Goal: Task Accomplishment & Management: Complete application form

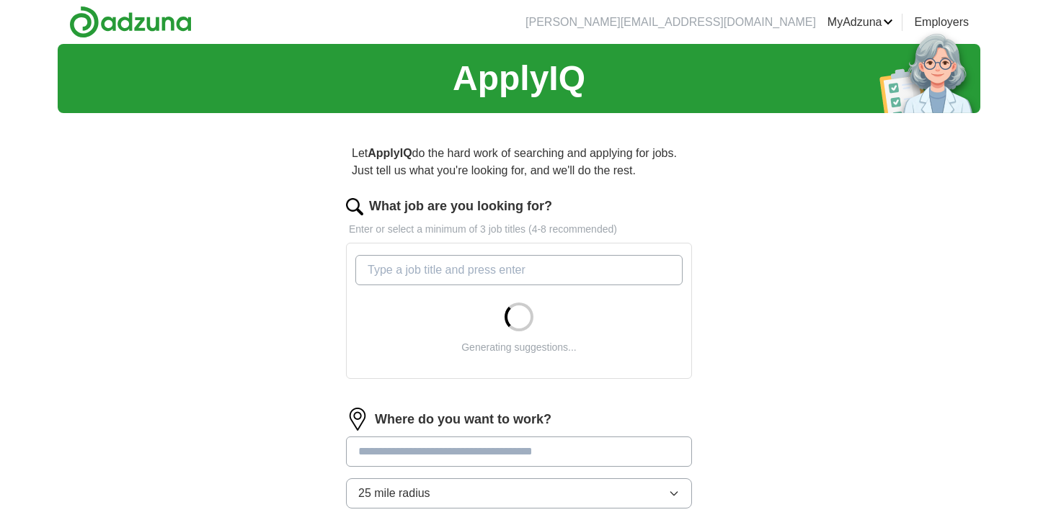
click at [510, 269] on input "What job are you looking for?" at bounding box center [518, 270] width 327 height 30
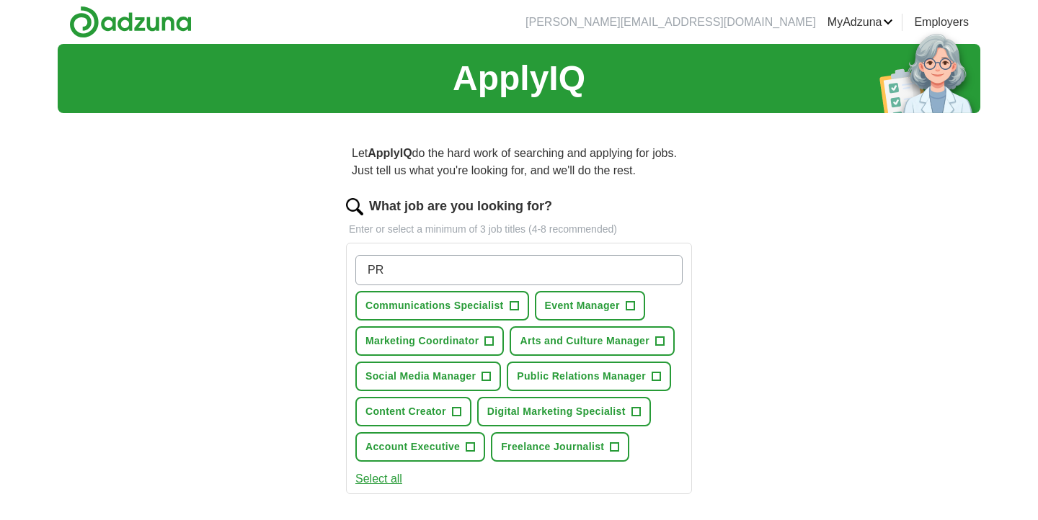
type input "PR"
click at [663, 339] on span "+" at bounding box center [660, 342] width 9 height 12
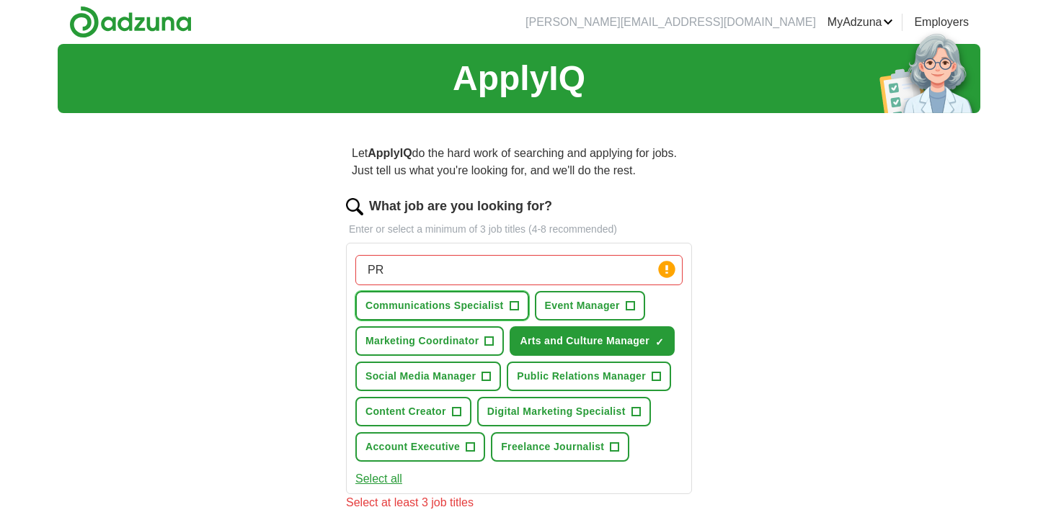
click at [517, 305] on span "+" at bounding box center [513, 306] width 9 height 12
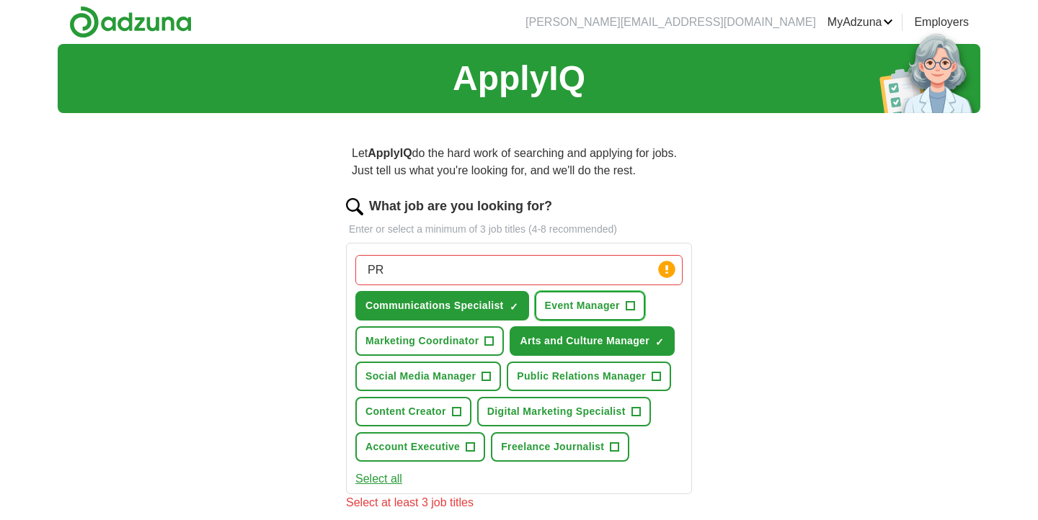
click at [632, 305] on span "+" at bounding box center [629, 306] width 9 height 12
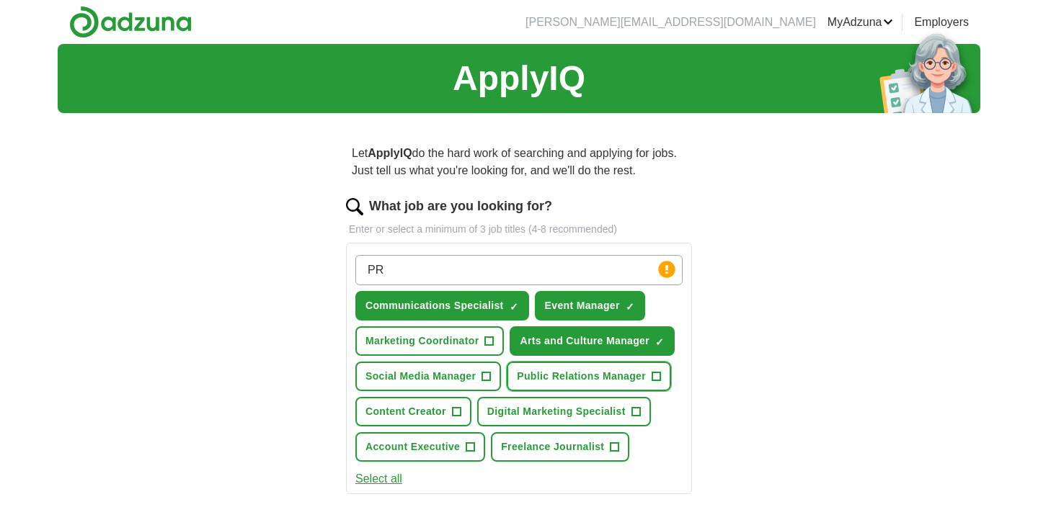
click at [659, 378] on span "+" at bounding box center [656, 377] width 9 height 12
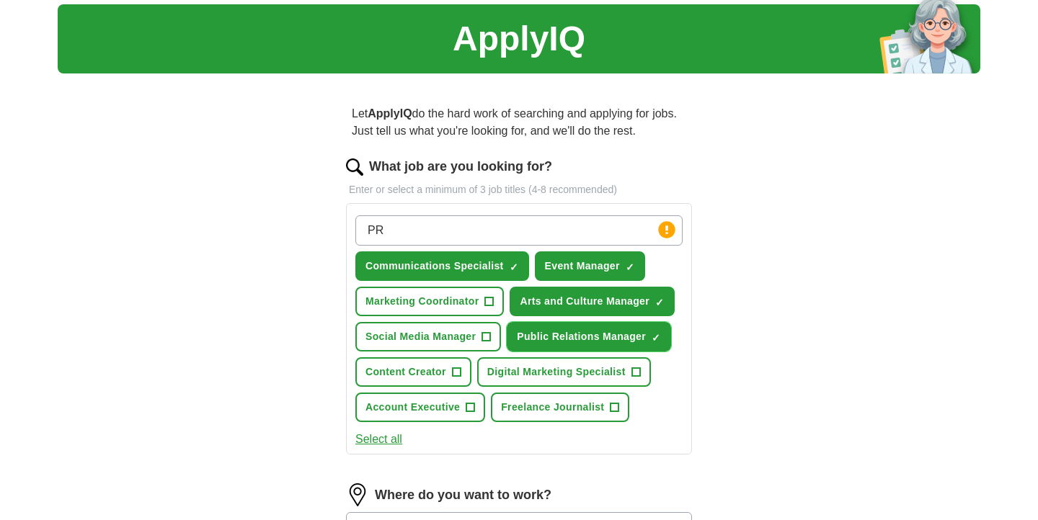
scroll to position [81, 0]
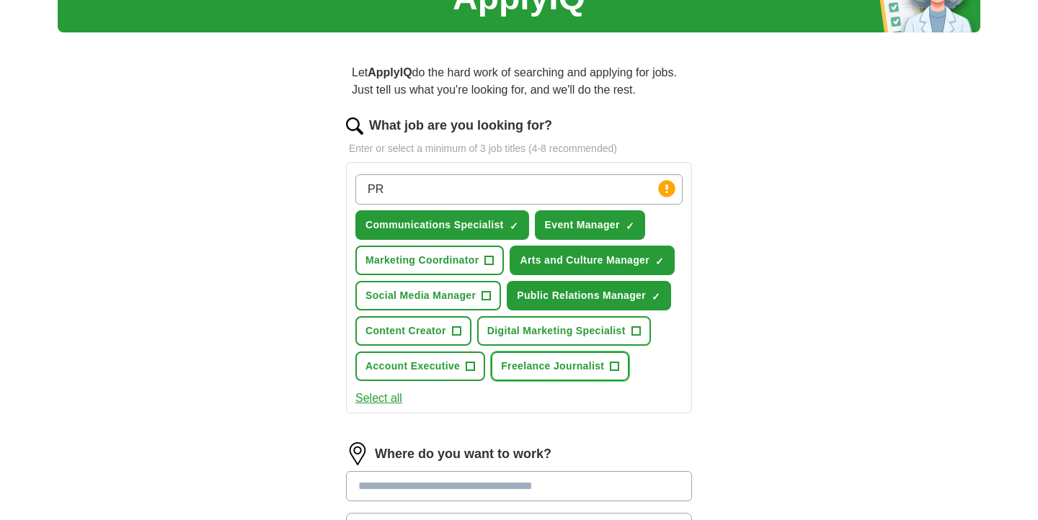
click at [615, 368] on span "+" at bounding box center [614, 367] width 9 height 12
click at [453, 329] on span "+" at bounding box center [456, 332] width 9 height 12
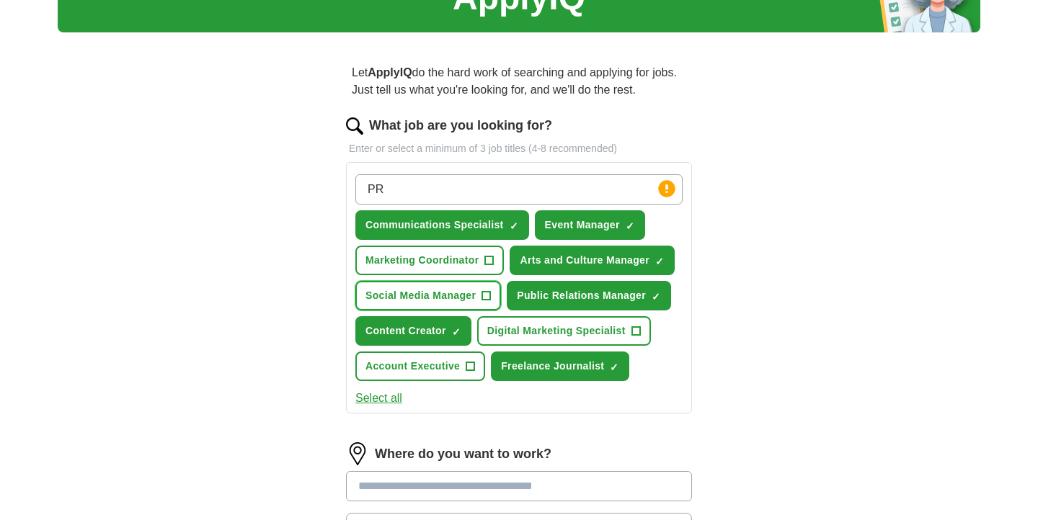
click at [481, 294] on button "Social Media Manager +" at bounding box center [428, 296] width 146 height 30
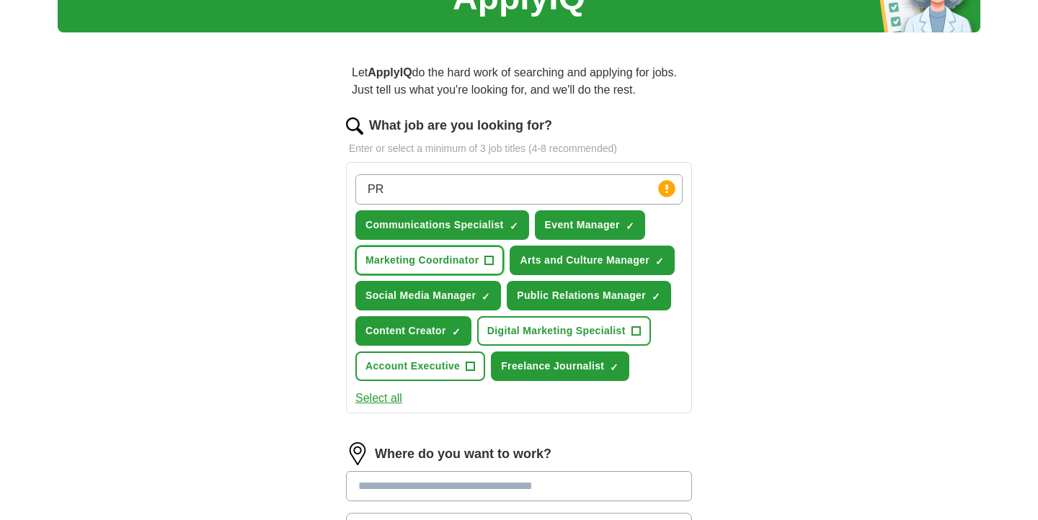
click at [491, 266] on span "+" at bounding box center [489, 261] width 9 height 12
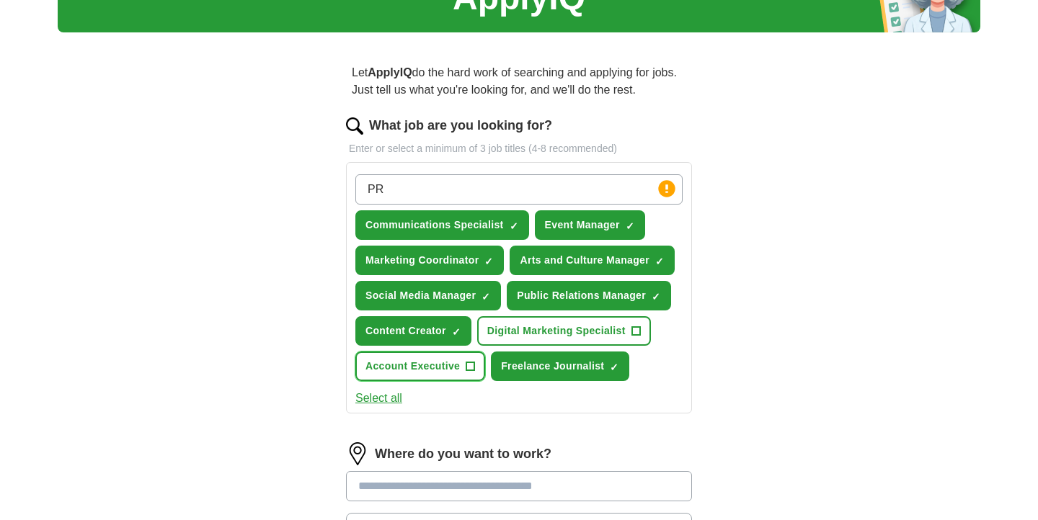
click at [455, 372] on span "Account Executive" at bounding box center [412, 366] width 94 height 15
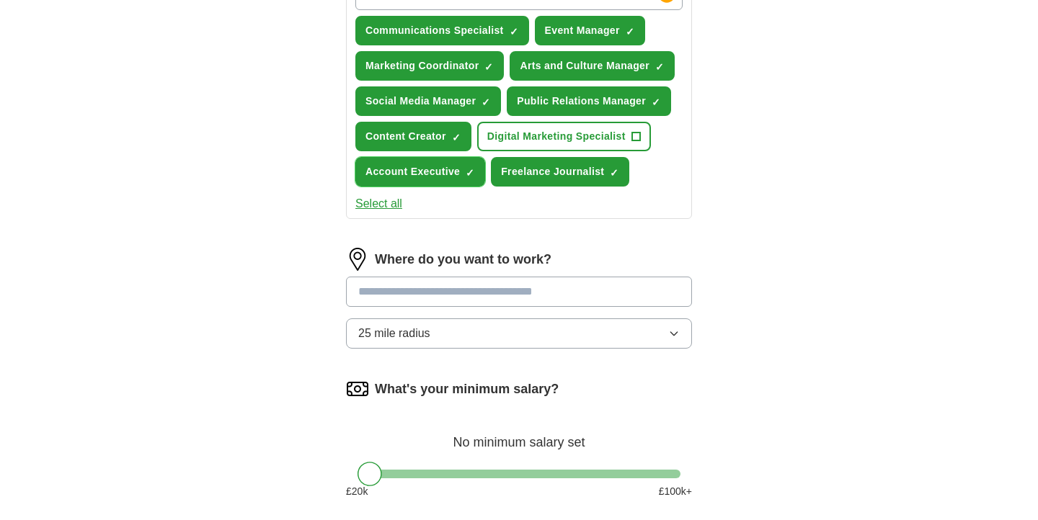
scroll to position [302, 0]
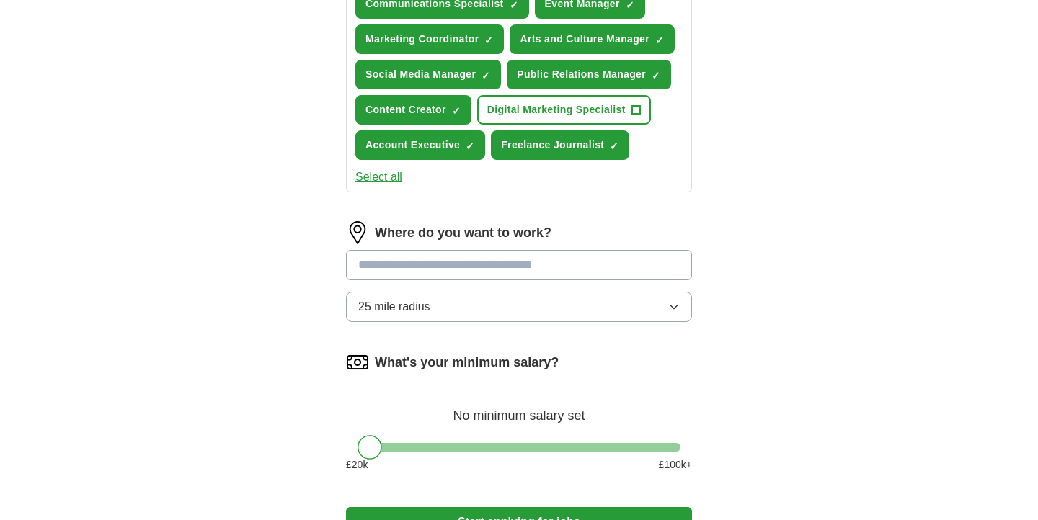
click at [439, 275] on input at bounding box center [519, 265] width 346 height 30
type input "*"
type input "******"
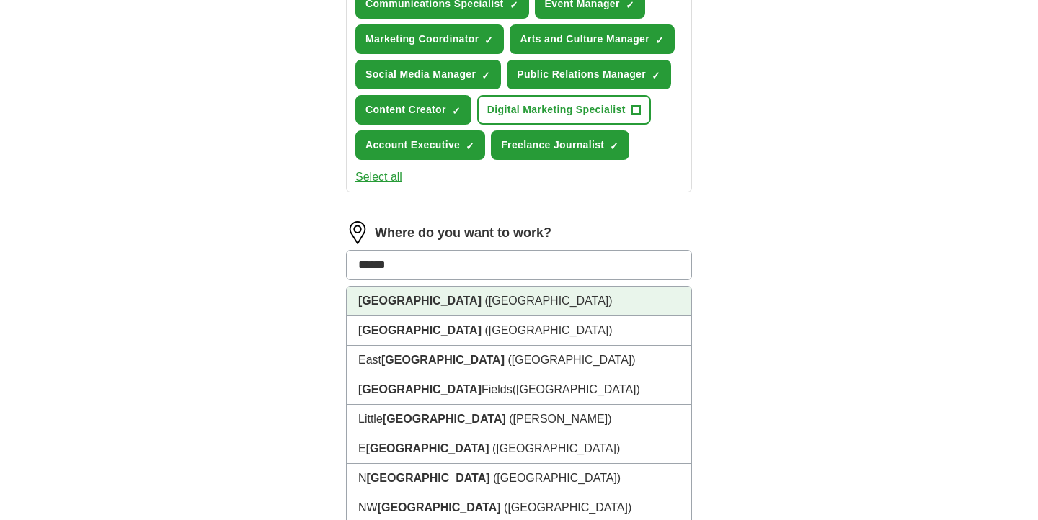
click at [630, 296] on li "[GEOGRAPHIC_DATA] ([GEOGRAPHIC_DATA])" at bounding box center [519, 302] width 344 height 30
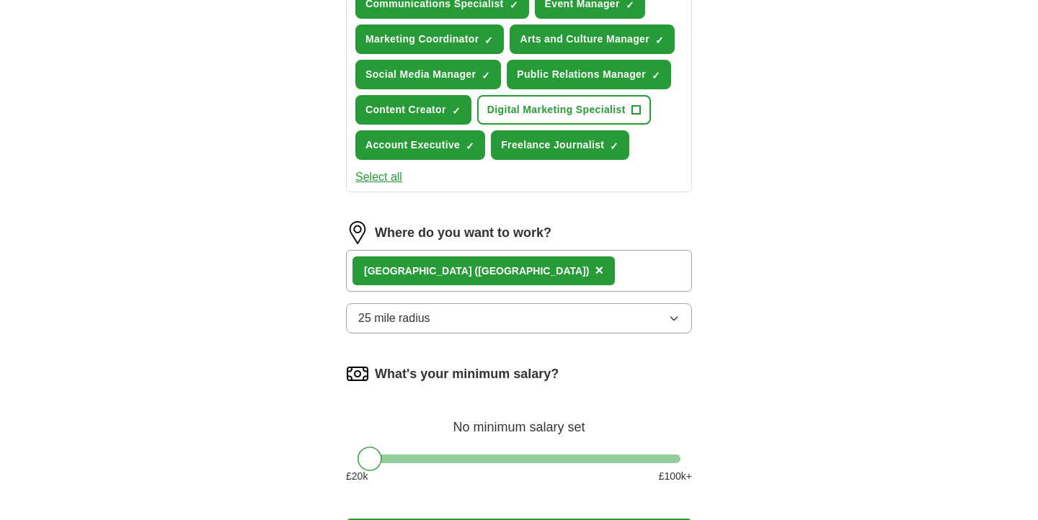
click at [630, 305] on button "25 mile radius" at bounding box center [519, 318] width 346 height 30
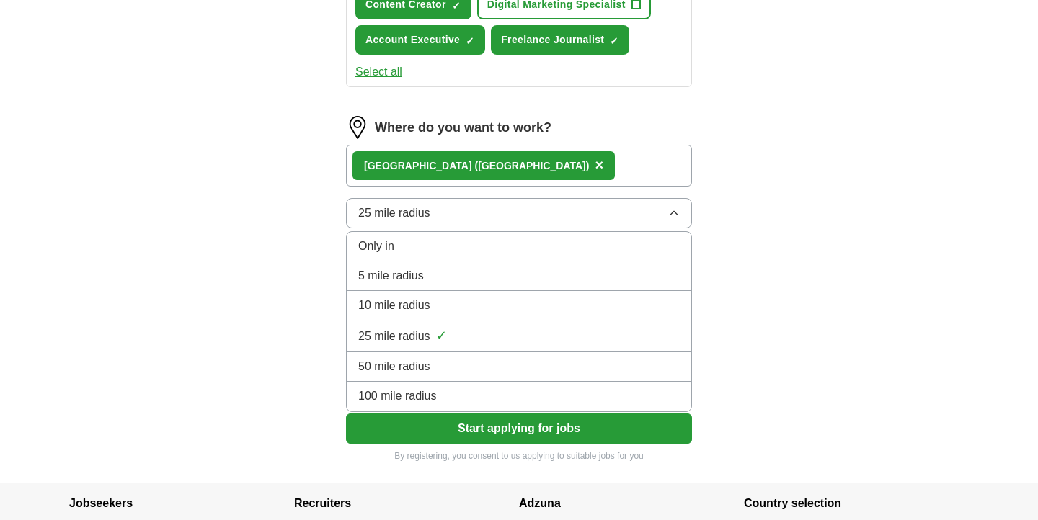
scroll to position [410, 0]
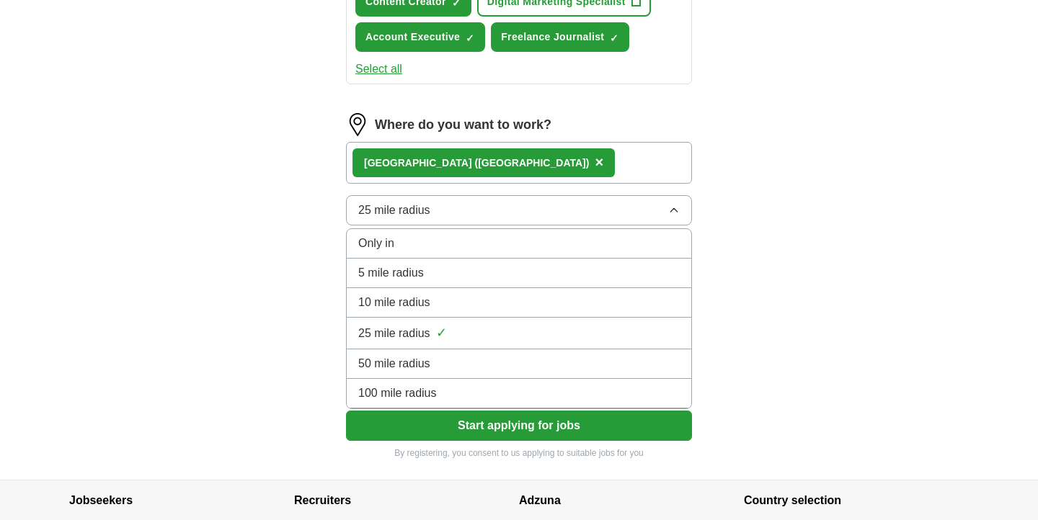
click at [576, 383] on li "100 mile radius" at bounding box center [519, 394] width 344 height 30
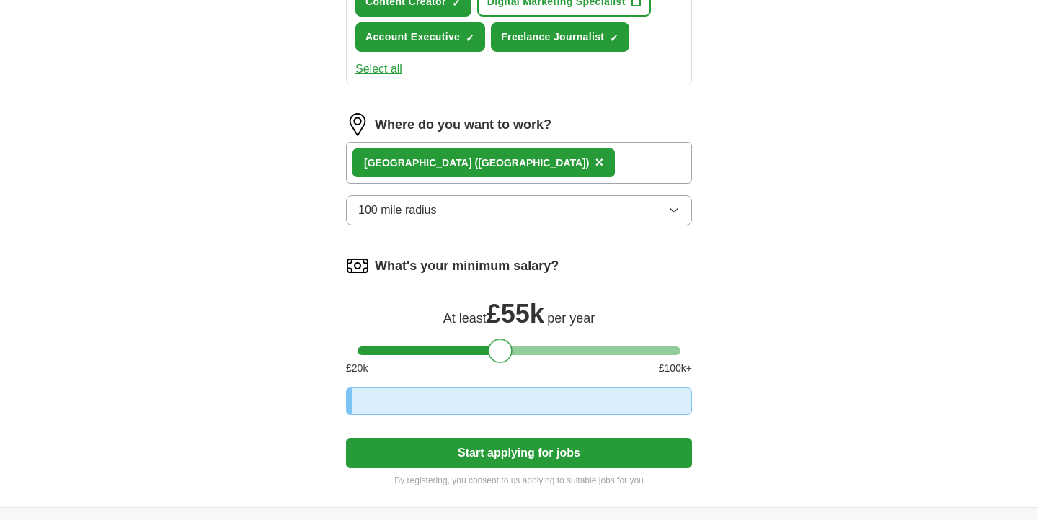
click at [499, 352] on div at bounding box center [518, 351] width 323 height 9
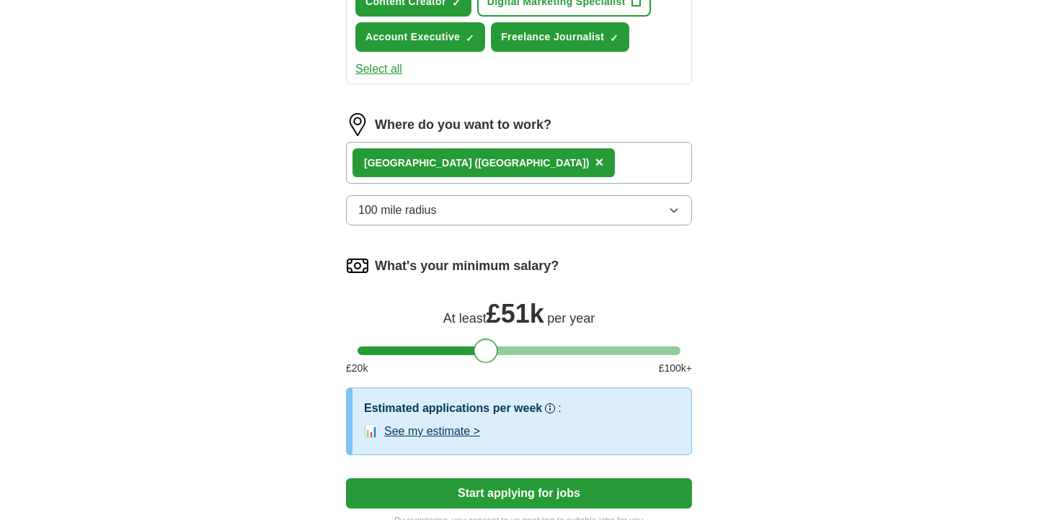
click at [485, 351] on div at bounding box center [518, 351] width 323 height 9
click at [470, 349] on div at bounding box center [518, 351] width 323 height 9
click at [449, 349] on div at bounding box center [518, 351] width 323 height 9
click at [437, 354] on div at bounding box center [448, 351] width 24 height 24
click at [433, 354] on div at bounding box center [518, 351] width 323 height 9
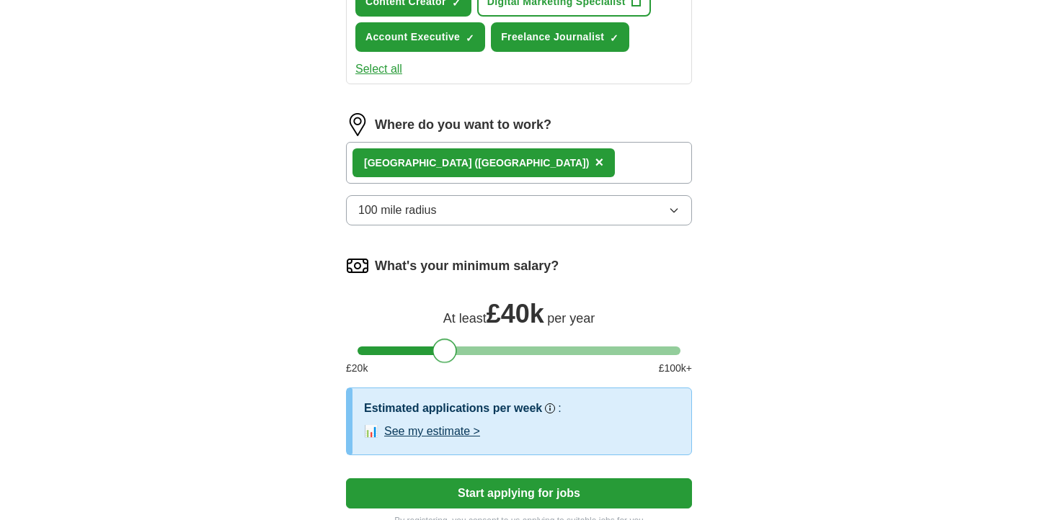
drag, startPoint x: 440, startPoint y: 354, endPoint x: 450, endPoint y: 354, distance: 10.1
click at [450, 354] on div at bounding box center [444, 351] width 24 height 24
click at [422, 347] on div at bounding box center [518, 351] width 323 height 9
drag, startPoint x: 416, startPoint y: 347, endPoint x: 401, endPoint y: 346, distance: 14.4
click at [401, 346] on div at bounding box center [407, 351] width 24 height 24
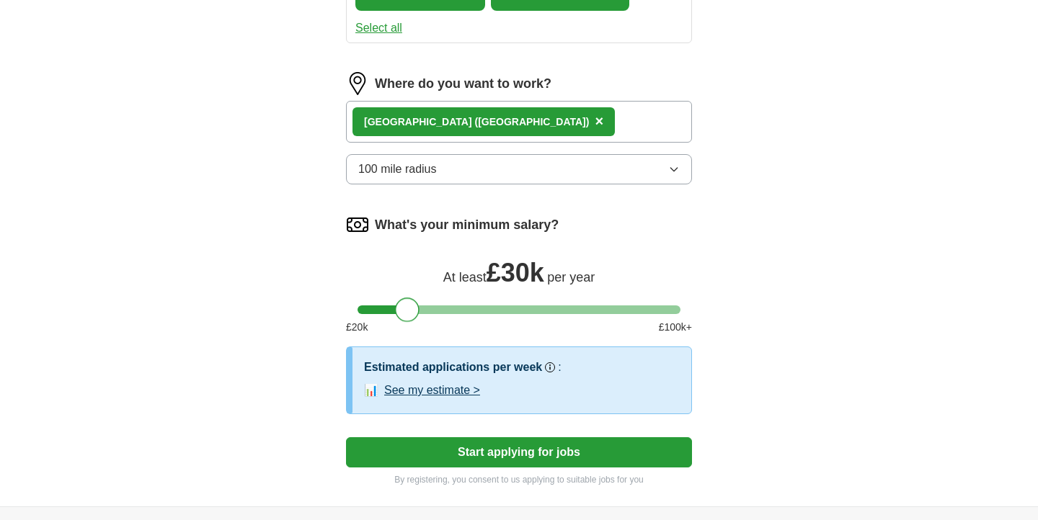
scroll to position [462, 0]
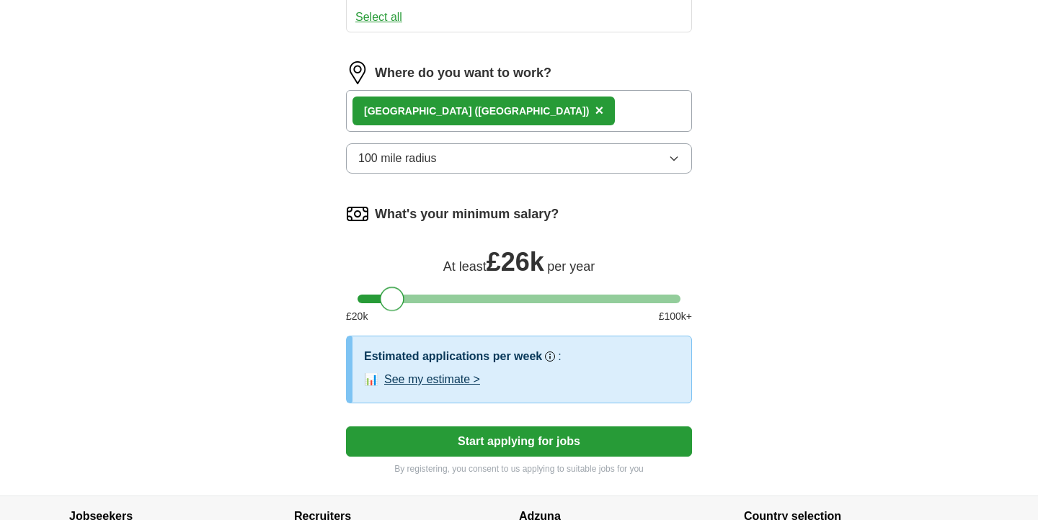
click at [391, 295] on div at bounding box center [518, 299] width 323 height 9
click at [380, 295] on div at bounding box center [388, 299] width 24 height 24
click at [507, 443] on button "Start applying for jobs" at bounding box center [519, 442] width 346 height 30
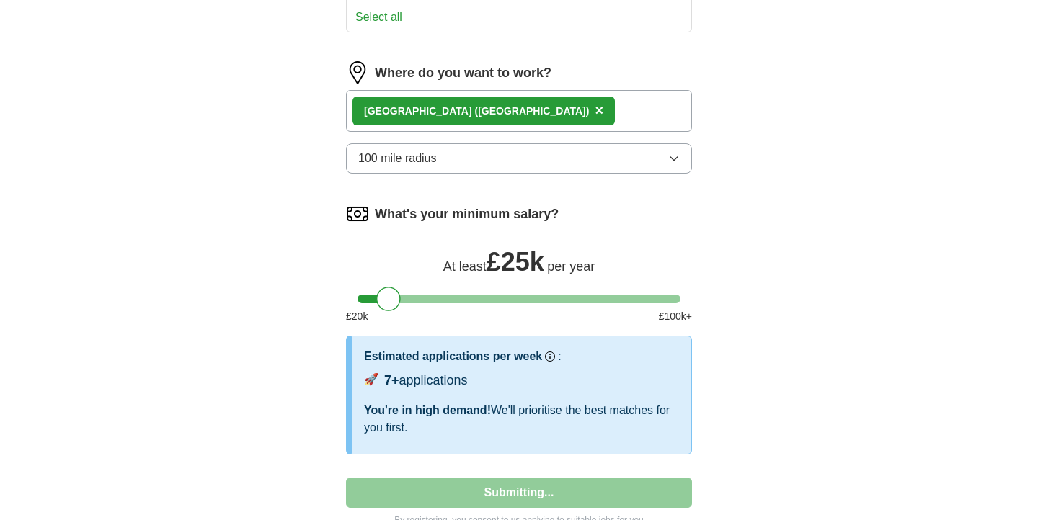
scroll to position [0, 0]
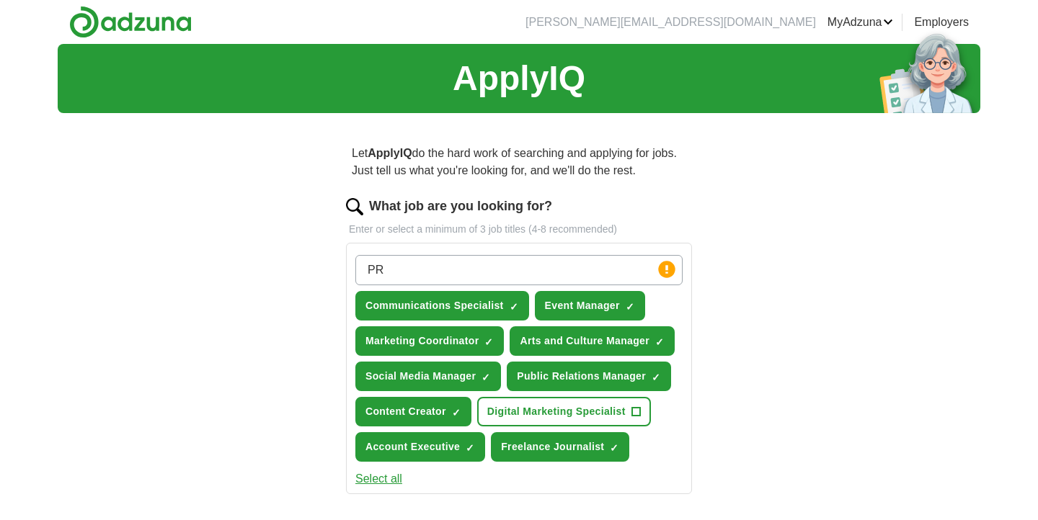
select select "**"
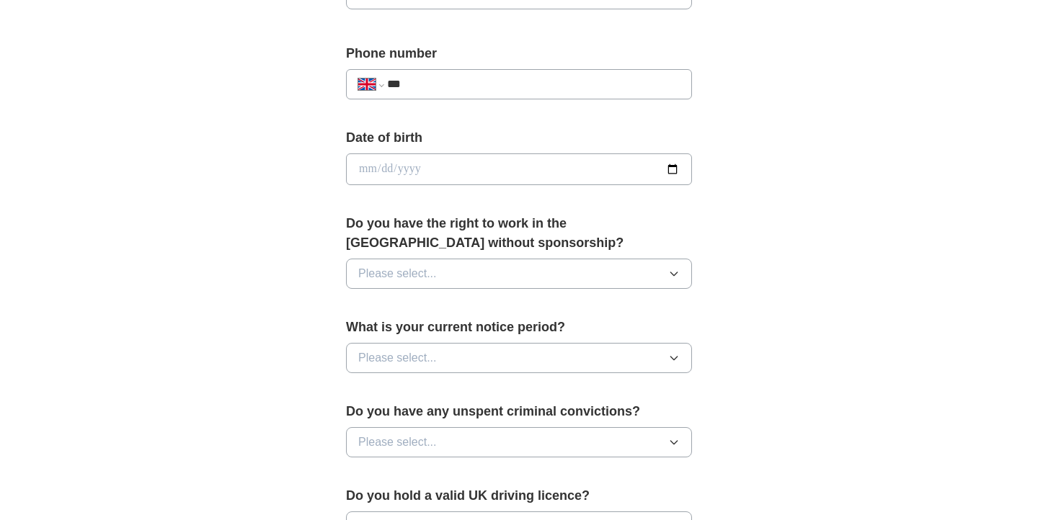
scroll to position [775, 0]
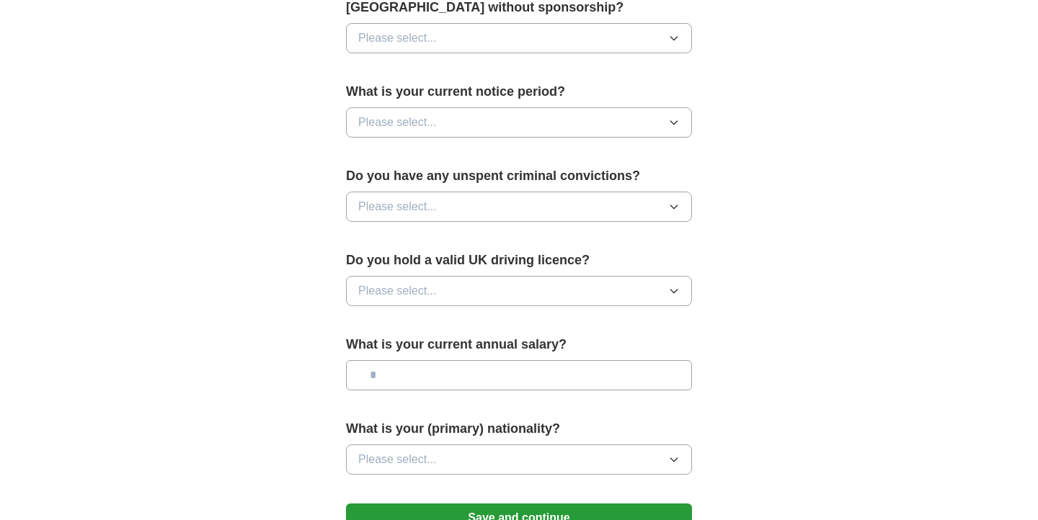
click at [568, 287] on button "Please select..." at bounding box center [519, 291] width 346 height 30
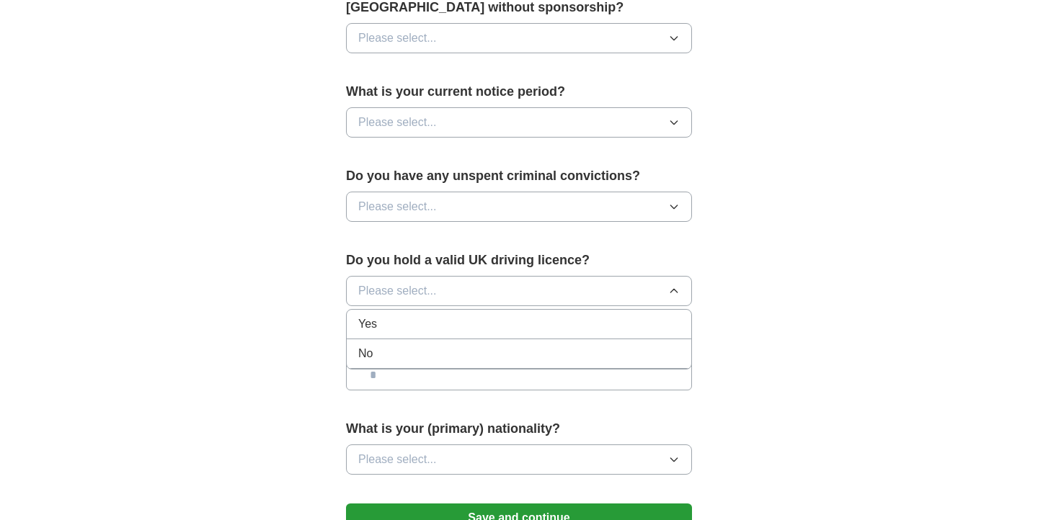
click at [561, 350] on div "No" at bounding box center [518, 353] width 321 height 17
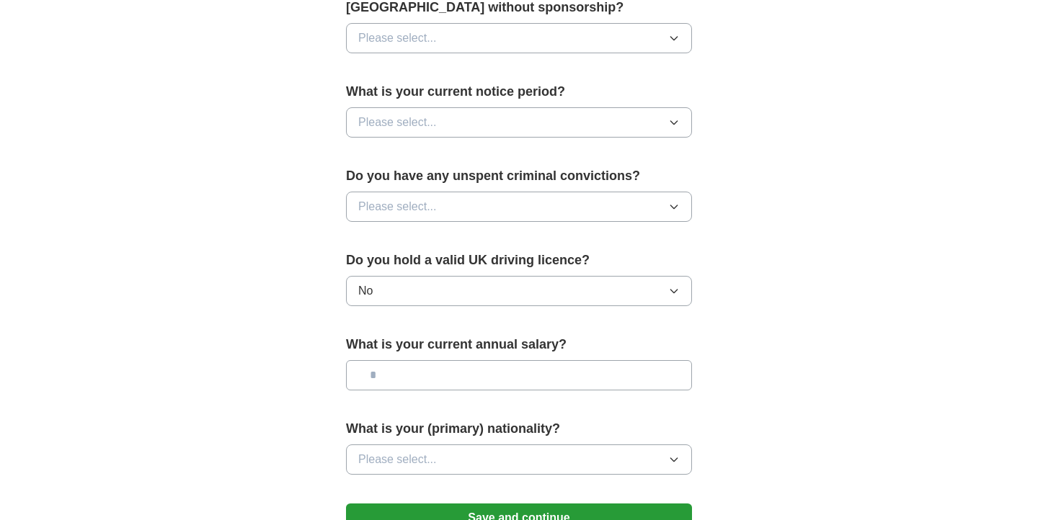
click at [599, 192] on button "Please select..." at bounding box center [519, 207] width 346 height 30
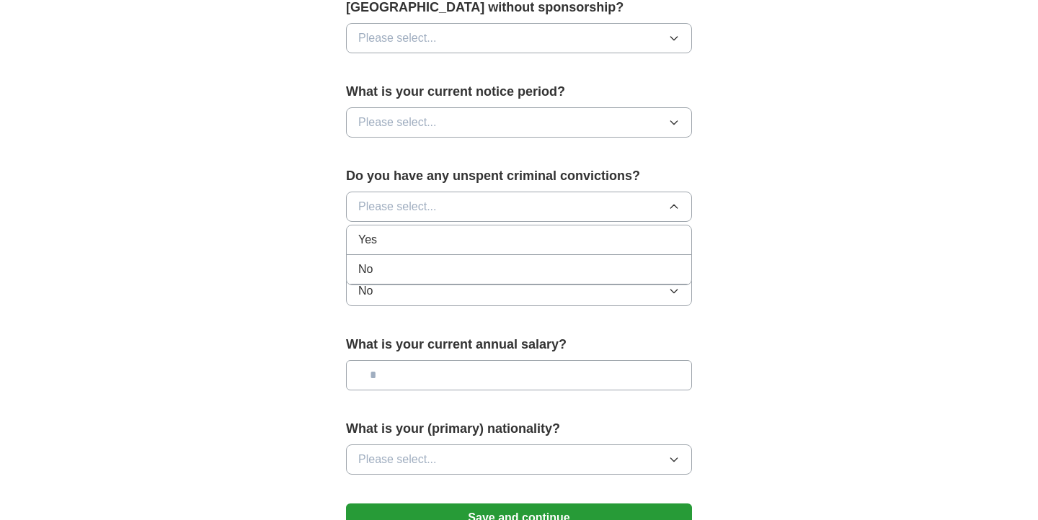
click at [579, 268] on div "No" at bounding box center [518, 269] width 321 height 17
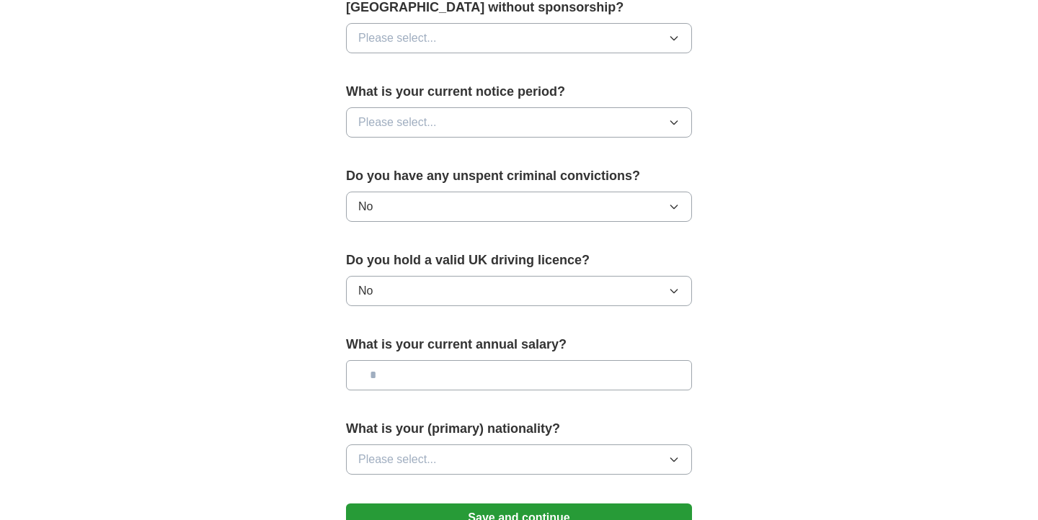
click at [617, 122] on button "Please select..." at bounding box center [519, 122] width 346 height 30
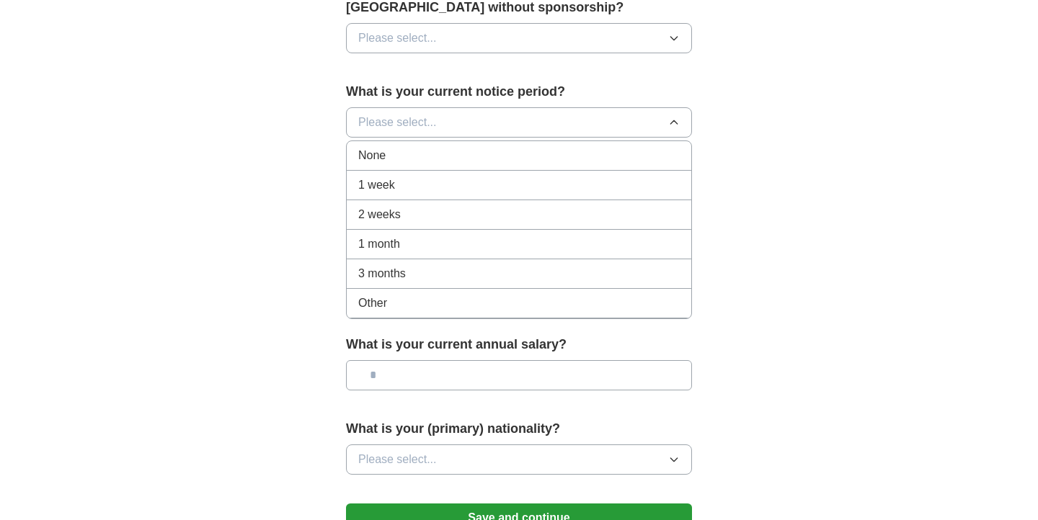
click at [596, 156] on div "None" at bounding box center [518, 155] width 321 height 17
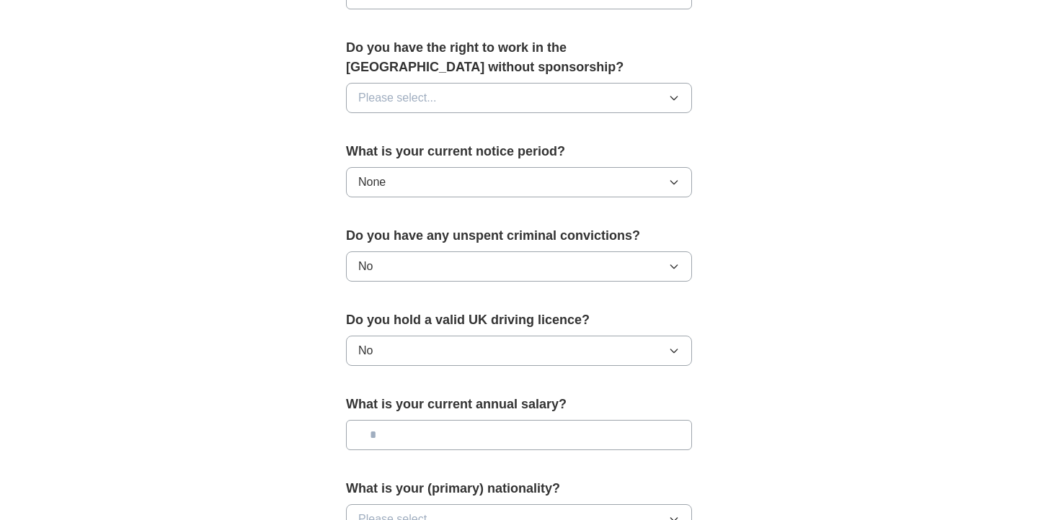
scroll to position [692, 0]
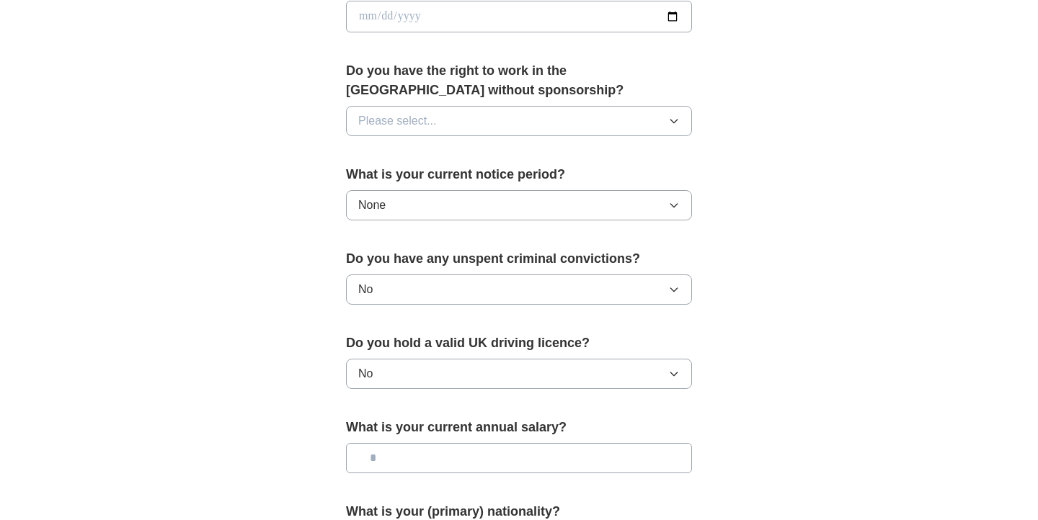
click at [583, 135] on button "Please select..." at bounding box center [519, 121] width 346 height 30
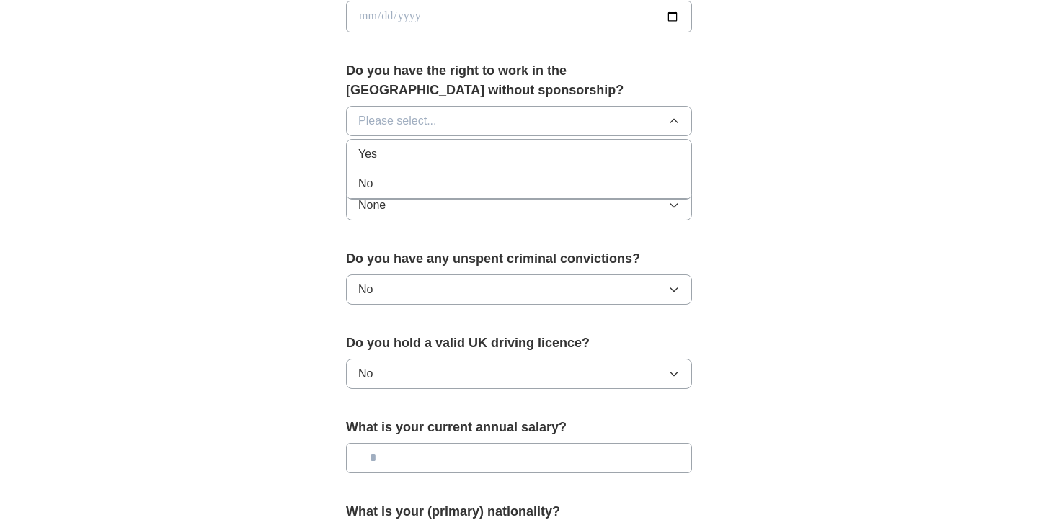
click at [582, 165] on li "Yes" at bounding box center [519, 155] width 344 height 30
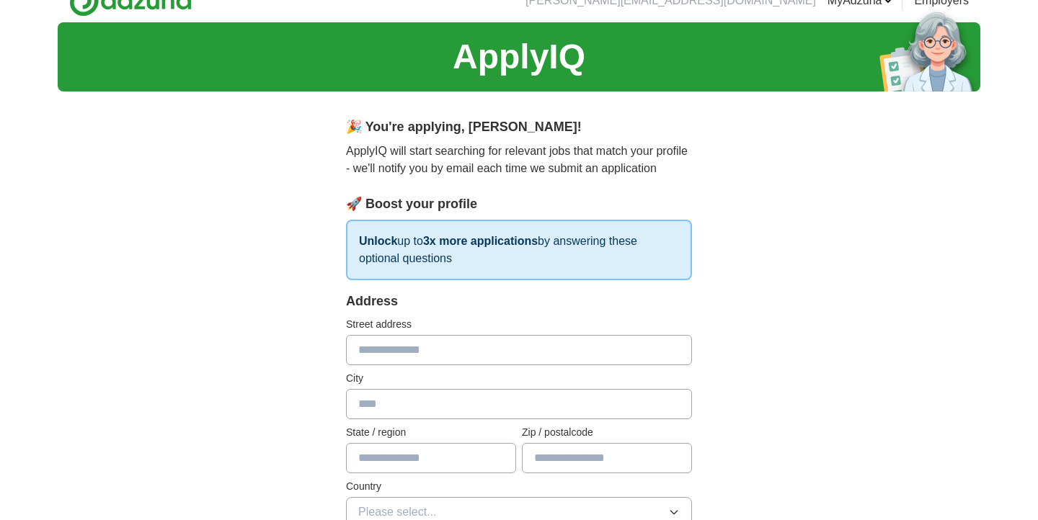
scroll to position [0, 0]
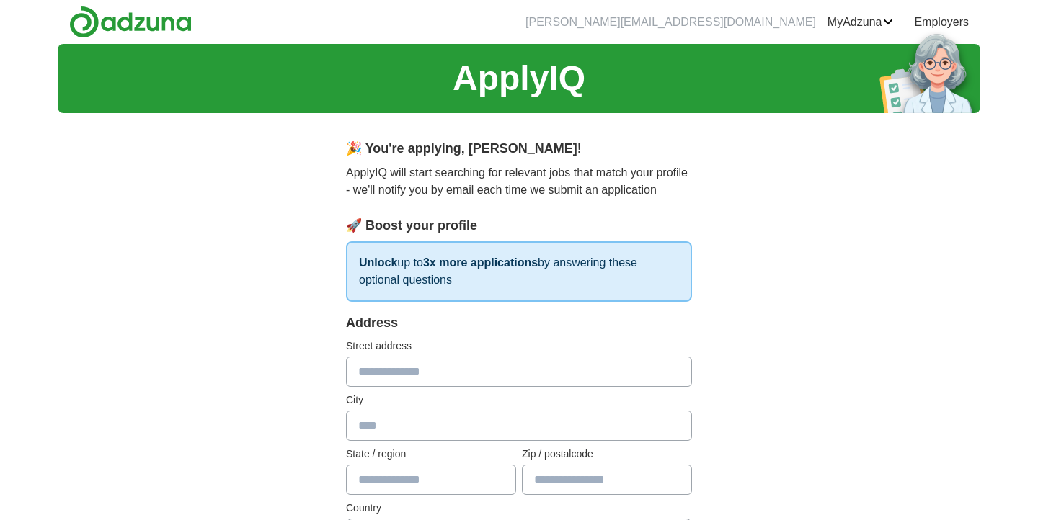
click at [441, 362] on input "text" at bounding box center [519, 372] width 346 height 30
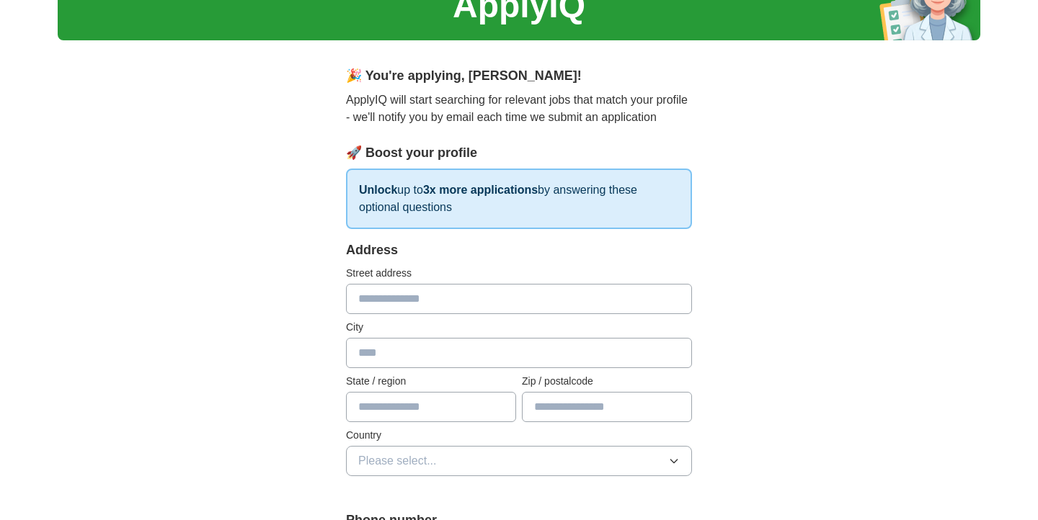
scroll to position [76, 0]
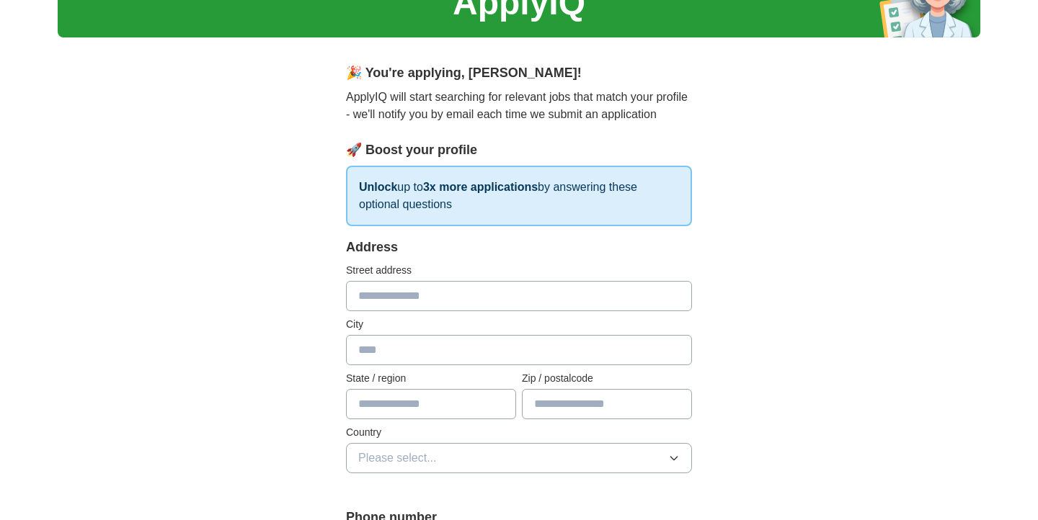
click at [432, 295] on input "text" at bounding box center [519, 296] width 346 height 30
type input "**********"
type input "*********"
type input "**"
type input "*****"
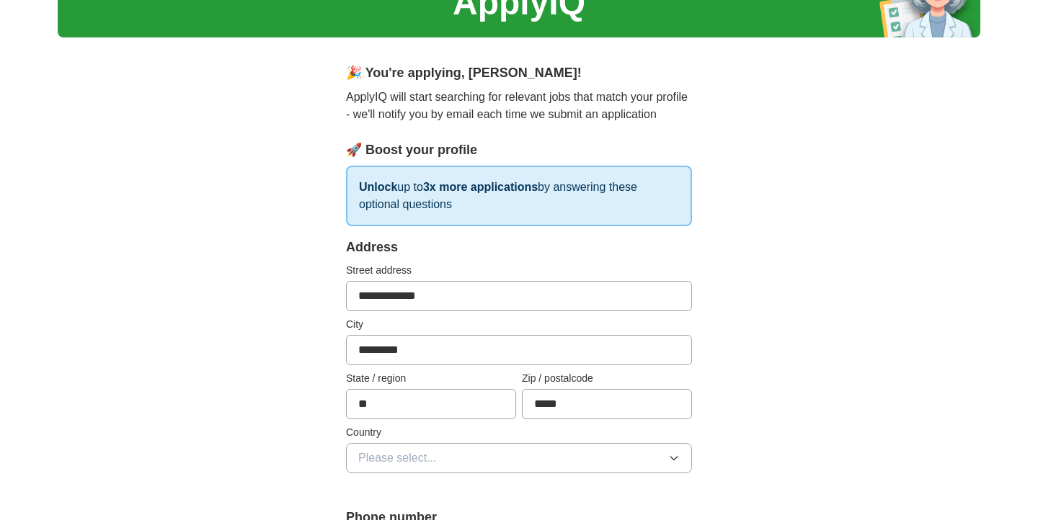
select select "**"
type input "***"
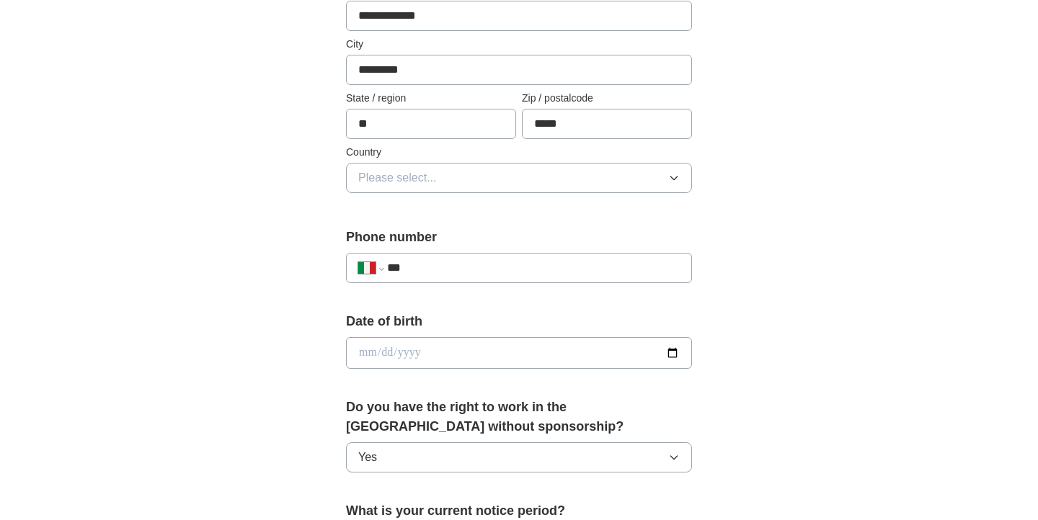
scroll to position [317, 0]
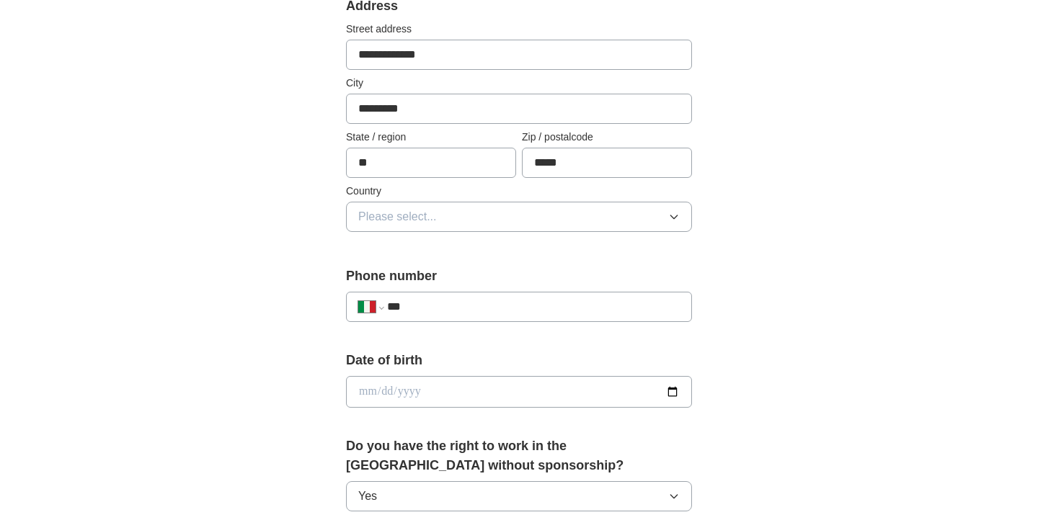
click at [450, 214] on button "Please select..." at bounding box center [519, 217] width 346 height 30
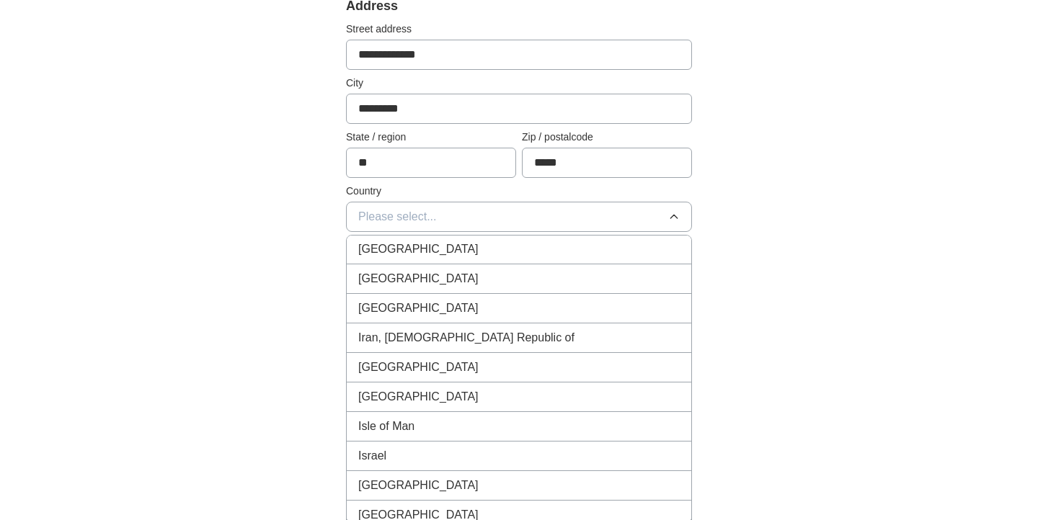
scroll to position [2971, 0]
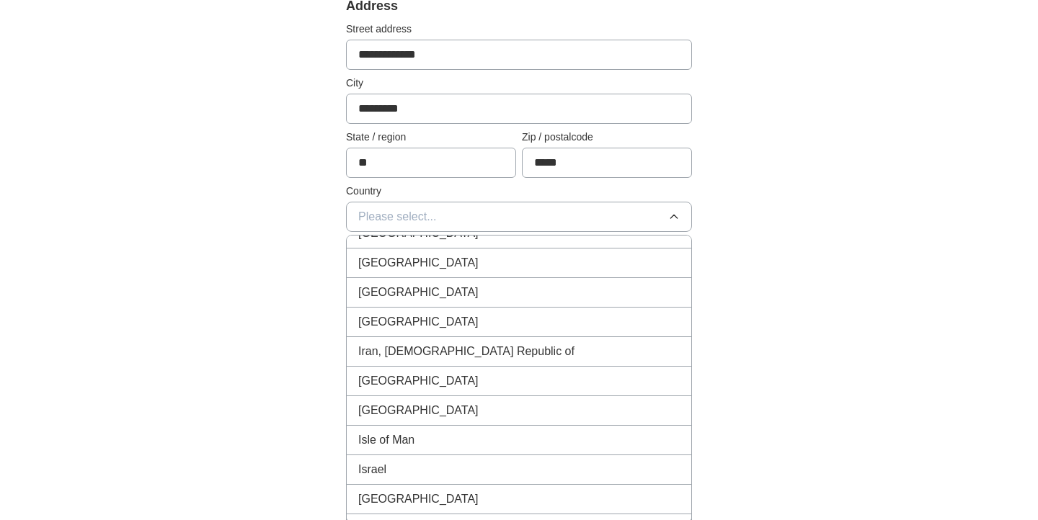
click at [408, 500] on div "[GEOGRAPHIC_DATA]" at bounding box center [518, 499] width 321 height 17
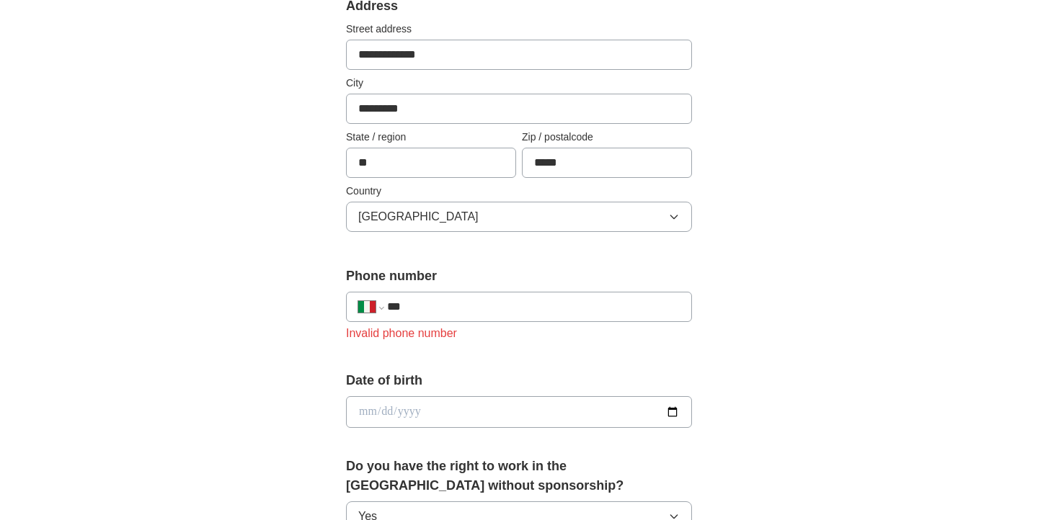
click at [521, 297] on div "**********" at bounding box center [519, 307] width 346 height 30
click at [507, 308] on input "***" at bounding box center [533, 306] width 293 height 17
type input "**********"
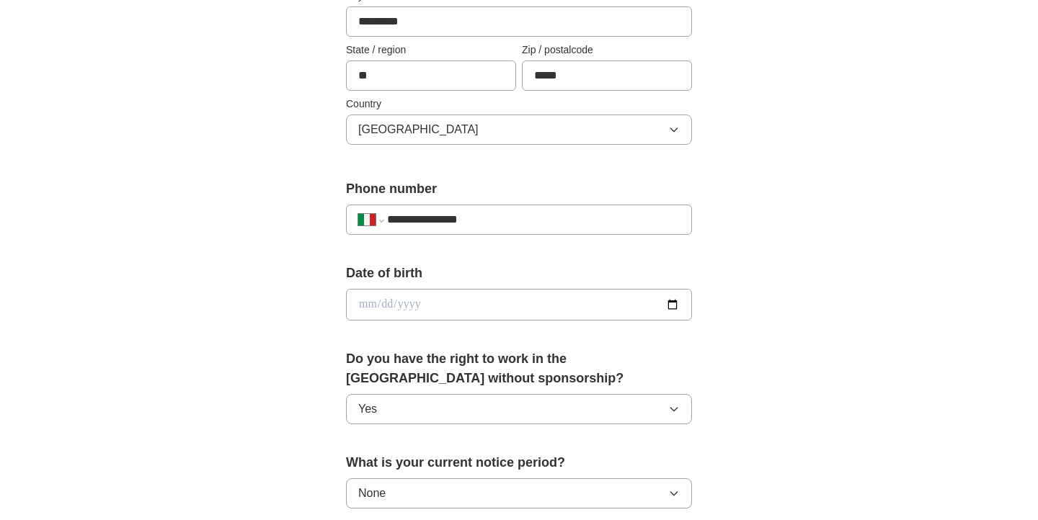
scroll to position [406, 0]
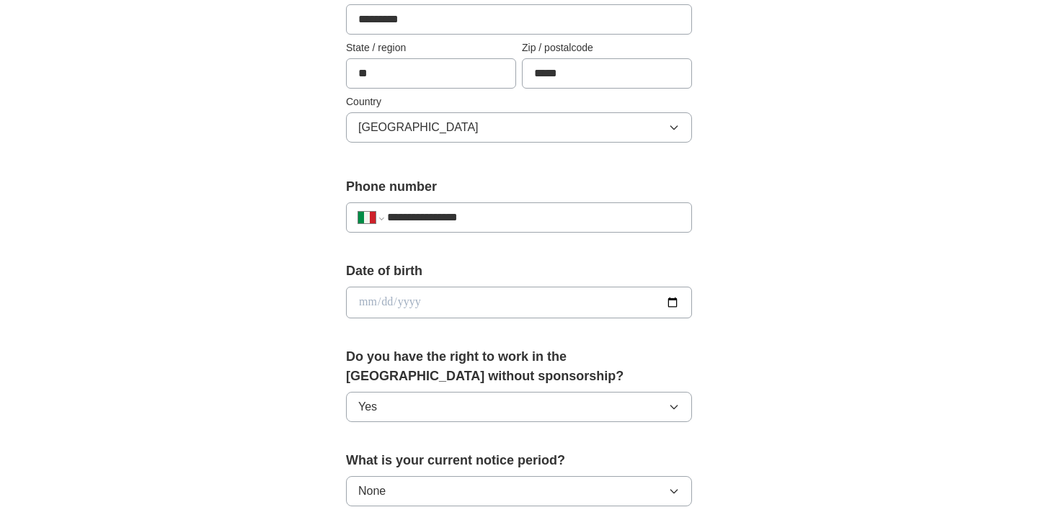
click at [493, 304] on input "date" at bounding box center [519, 303] width 346 height 32
type input "**********"
click at [540, 396] on button "Yes" at bounding box center [519, 407] width 346 height 30
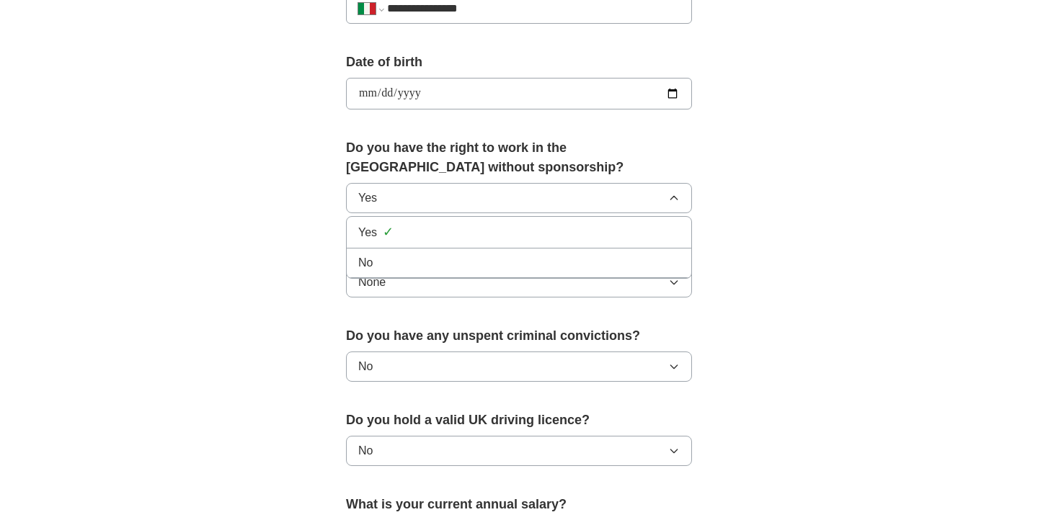
scroll to position [625, 0]
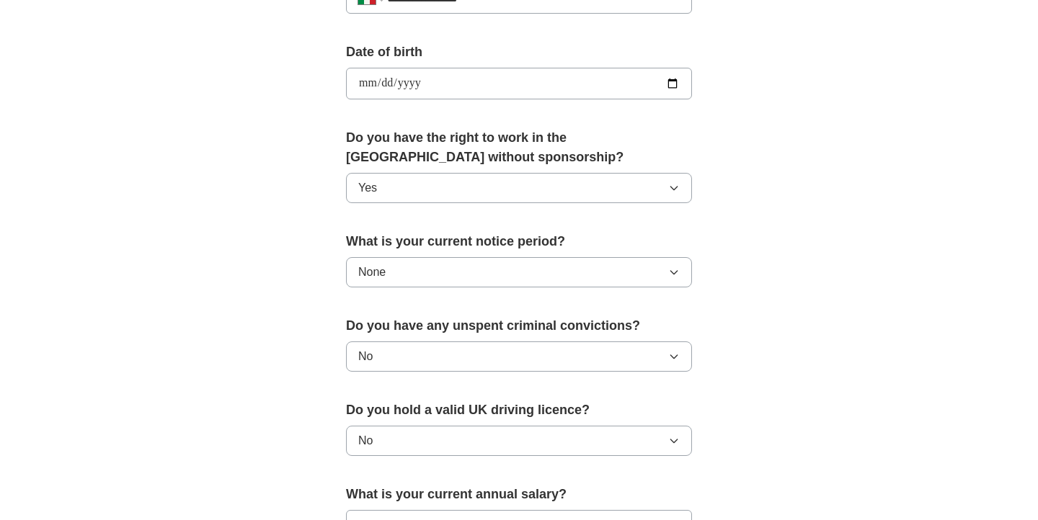
click at [844, 204] on div "**********" at bounding box center [519, 65] width 922 height 1293
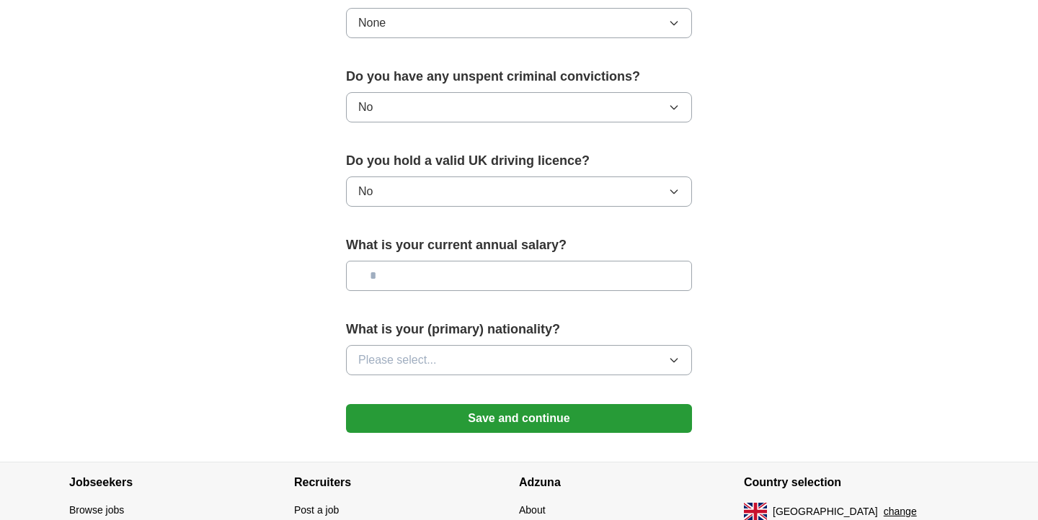
scroll to position [875, 0]
click at [485, 281] on input "text" at bounding box center [519, 275] width 346 height 30
type input "*******"
click at [531, 345] on button "Please select..." at bounding box center [519, 359] width 346 height 30
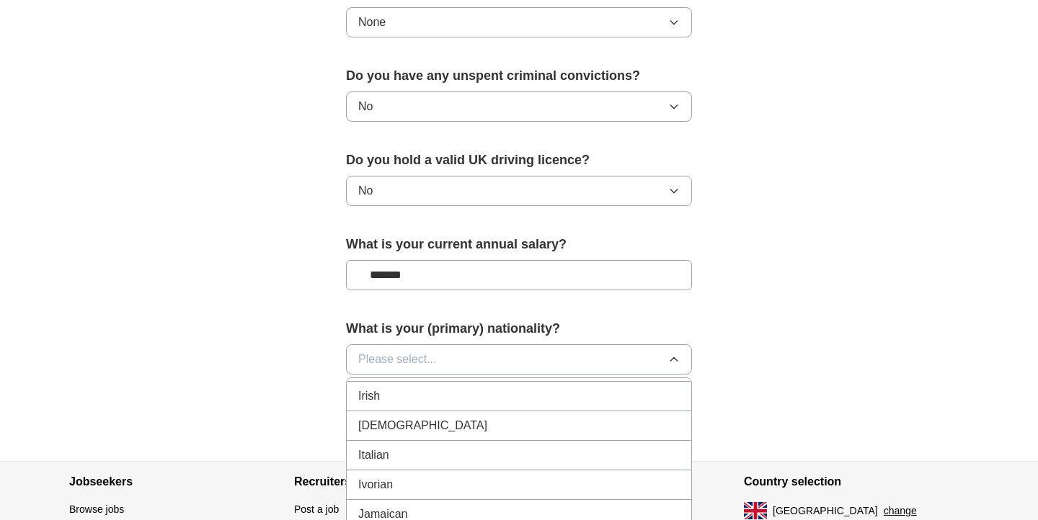
scroll to position [2531, 0]
click at [470, 400] on div "Italian" at bounding box center [518, 401] width 321 height 17
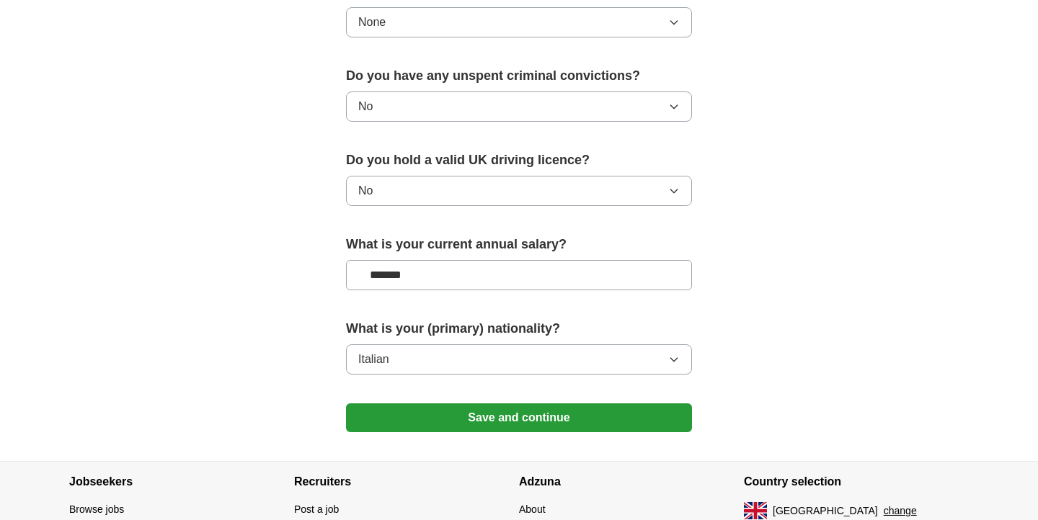
click at [478, 408] on button "Save and continue" at bounding box center [519, 417] width 346 height 29
